Goal: Task Accomplishment & Management: Manage account settings

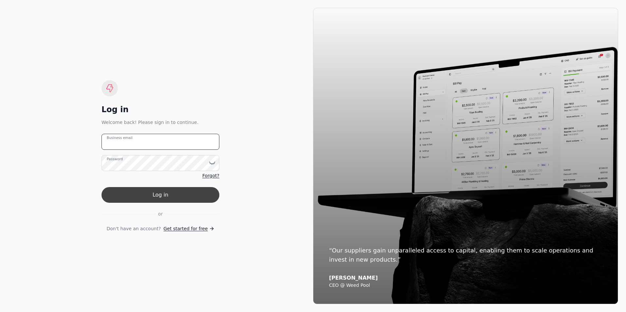
type email "[PERSON_NAME][EMAIL_ADDRESS][PERSON_NAME][DOMAIN_NAME]"
click at [186, 193] on button "Log in" at bounding box center [160, 195] width 118 height 16
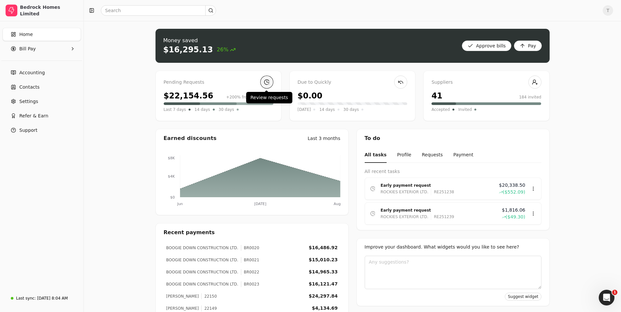
click at [263, 81] on link at bounding box center [266, 82] width 13 height 13
